Goal: Task Accomplishment & Management: Manage account settings

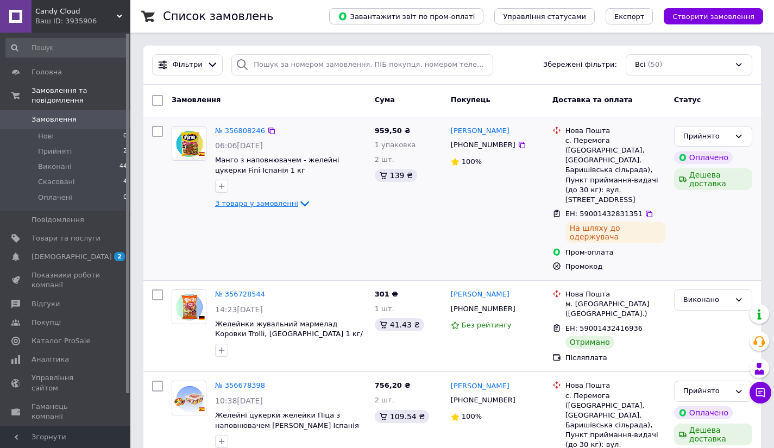
click at [281, 204] on span "3 товара у замовленні" at bounding box center [256, 203] width 83 height 8
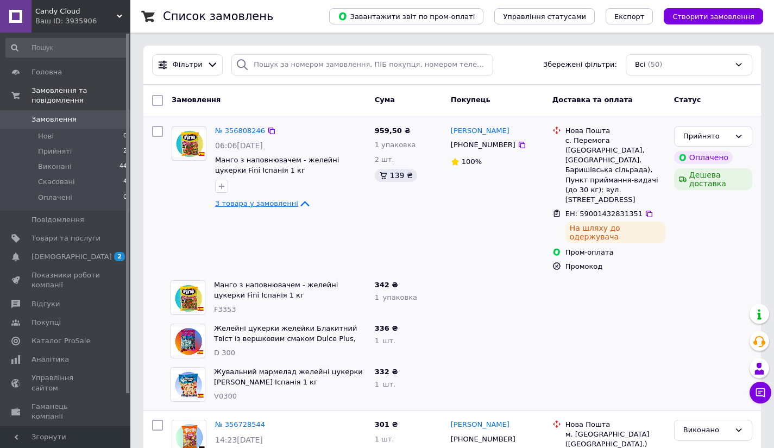
click at [281, 204] on span "3 товара у замовленні" at bounding box center [256, 203] width 83 height 8
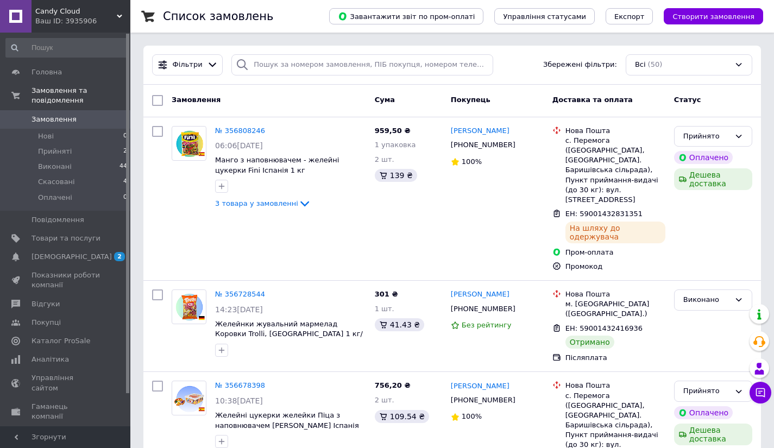
click at [65, 14] on span "Candy Cloud" at bounding box center [75, 12] width 81 height 10
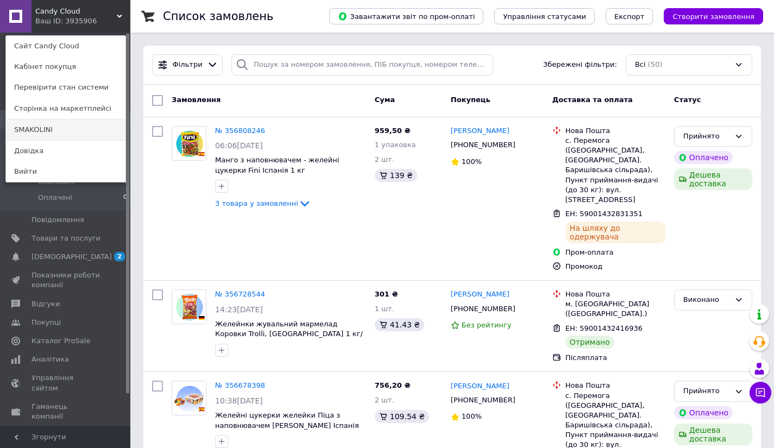
click at [54, 125] on link "SMAKOLINI" at bounding box center [66, 130] width 120 height 21
